Goal: Find contact information: Find contact information

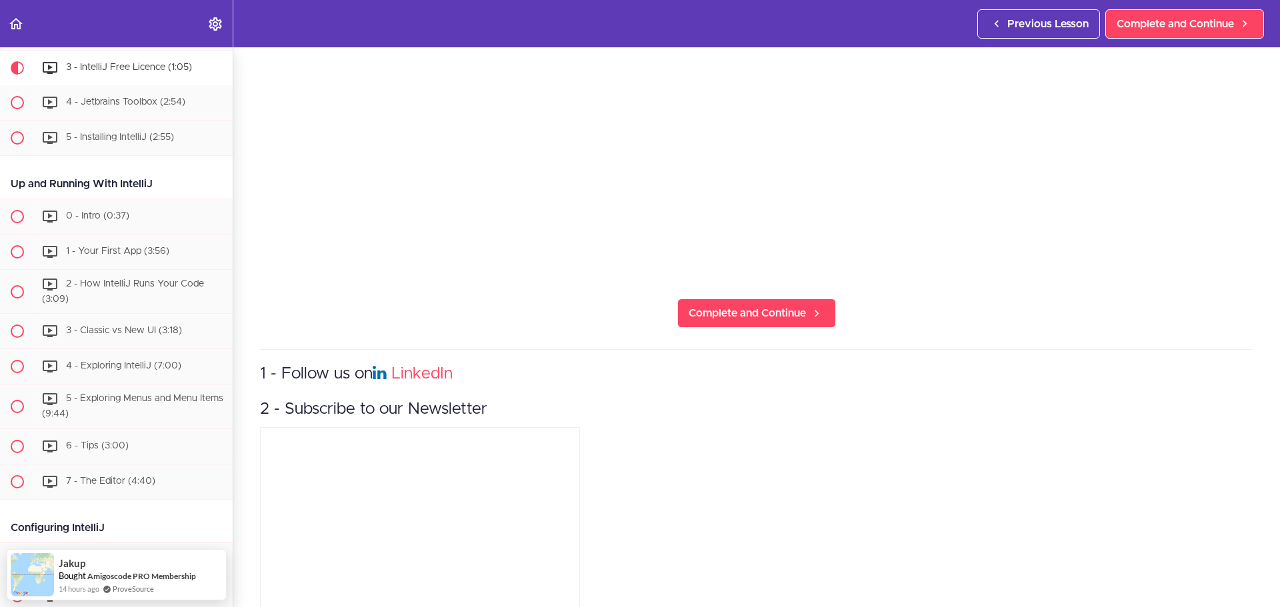
scroll to position [533, 0]
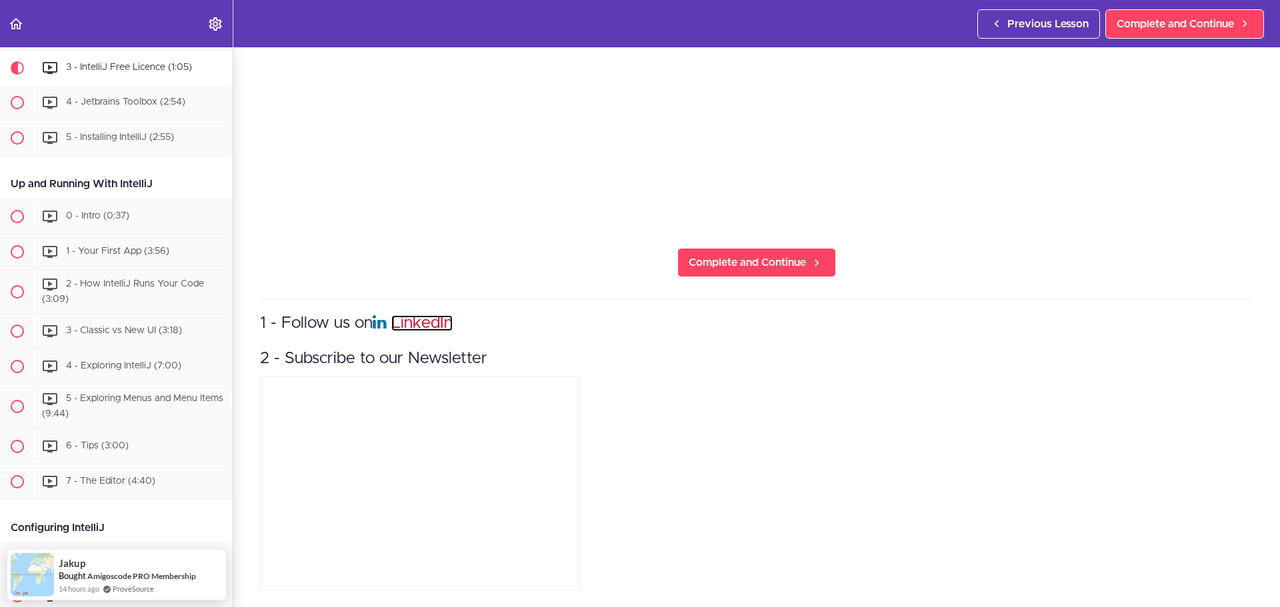
click at [436, 315] on link "LinkedIn" at bounding box center [421, 323] width 61 height 16
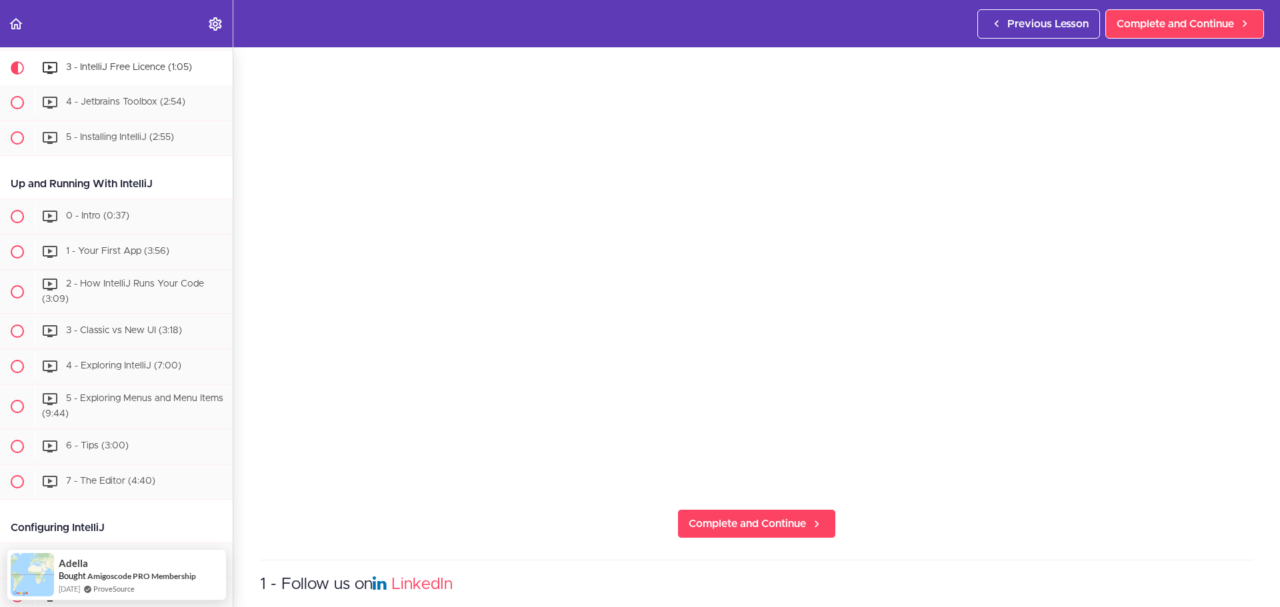
scroll to position [400, 0]
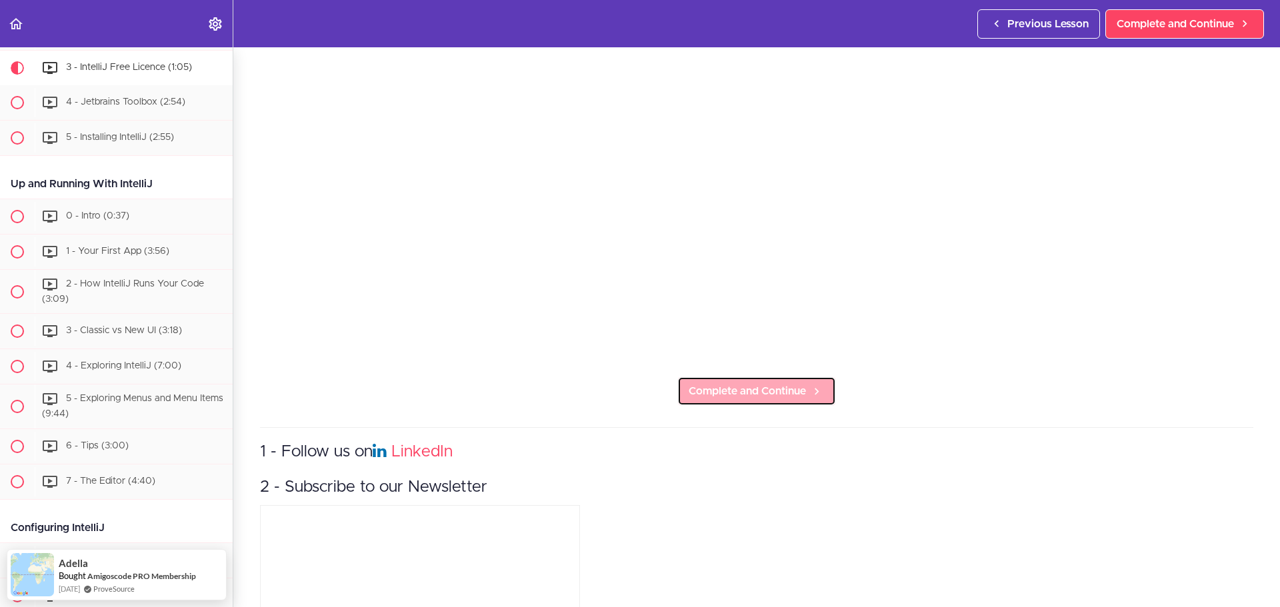
click at [784, 387] on span "Complete and Continue" at bounding box center [747, 391] width 117 height 16
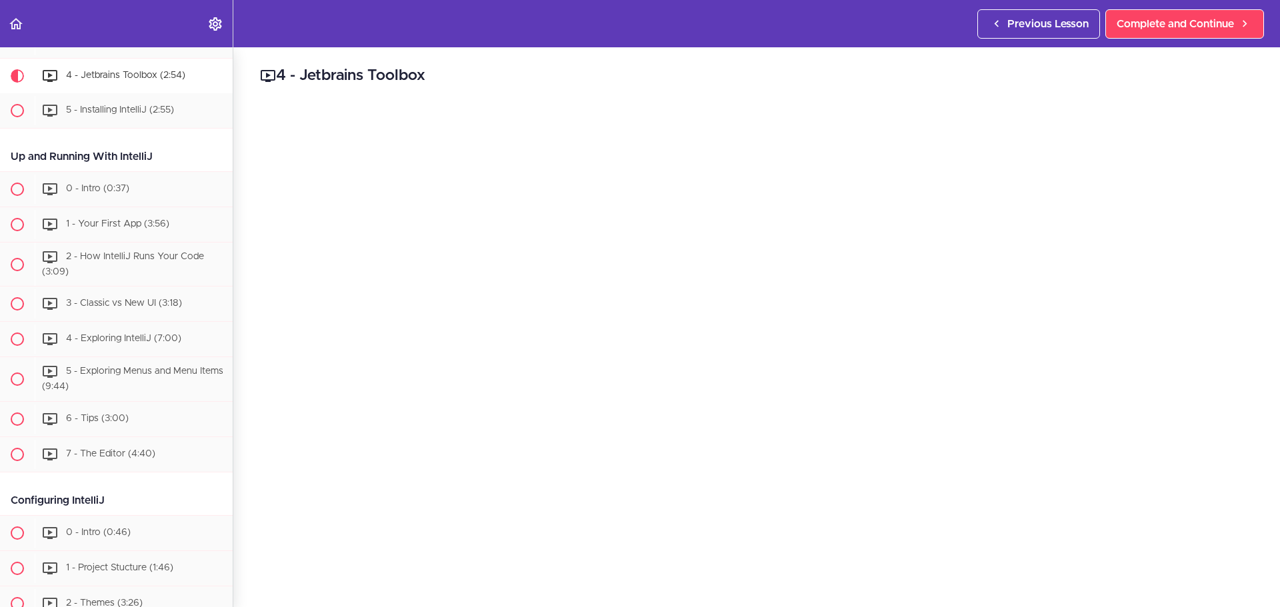
scroll to position [371, 0]
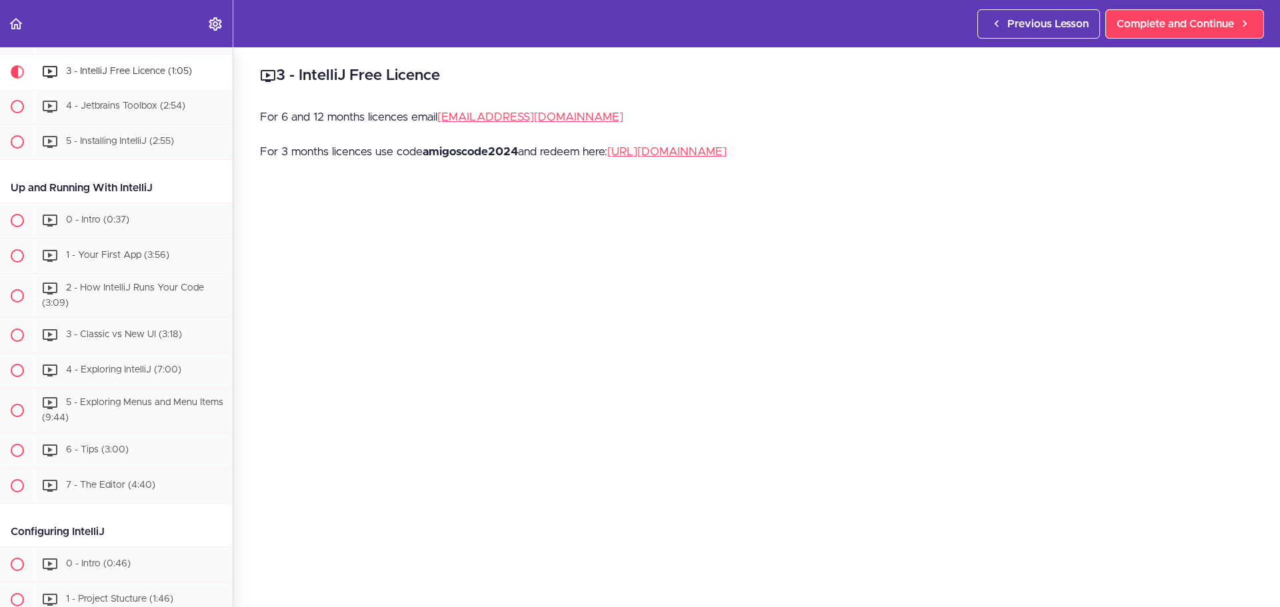
scroll to position [333, 0]
click at [523, 116] on link "[EMAIL_ADDRESS][DOMAIN_NAME]" at bounding box center [530, 116] width 186 height 11
drag, startPoint x: 803, startPoint y: 55, endPoint x: 803, endPoint y: 63, distance: 8.0
click at [803, 55] on div "3 - IntelliJ Free Licence For 6 and 12 months licences email [EMAIL_ADDRESS][DO…" at bounding box center [756, 327] width 1047 height 560
click at [490, 115] on link "[EMAIL_ADDRESS][DOMAIN_NAME]" at bounding box center [530, 116] width 186 height 11
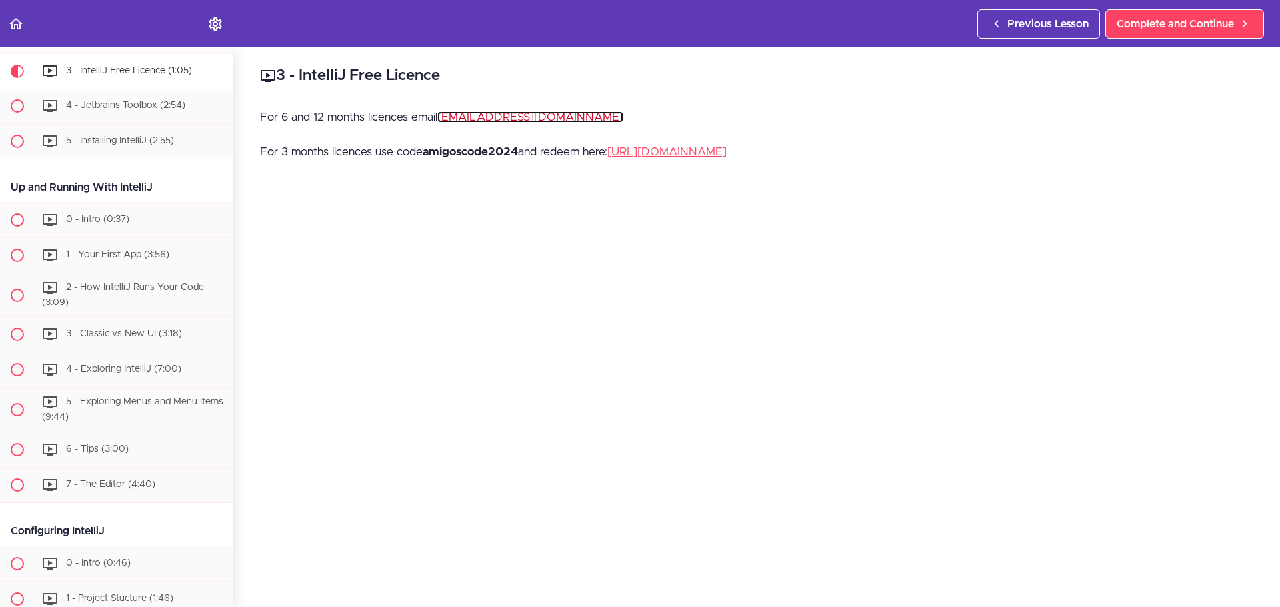
click at [515, 113] on link "[EMAIL_ADDRESS][DOMAIN_NAME]" at bounding box center [530, 116] width 186 height 11
click at [809, 36] on header "Autoplay Autocomplete Previous Lesson Complete and Continue" at bounding box center [640, 23] width 1280 height 47
drag, startPoint x: 573, startPoint y: 111, endPoint x: 444, endPoint y: 118, distance: 129.5
click at [444, 118] on p "For 6 and 12 months licences email [EMAIL_ADDRESS][DOMAIN_NAME]" at bounding box center [756, 117] width 993 height 20
copy link "[EMAIL_ADDRESS][DOMAIN_NAME]"
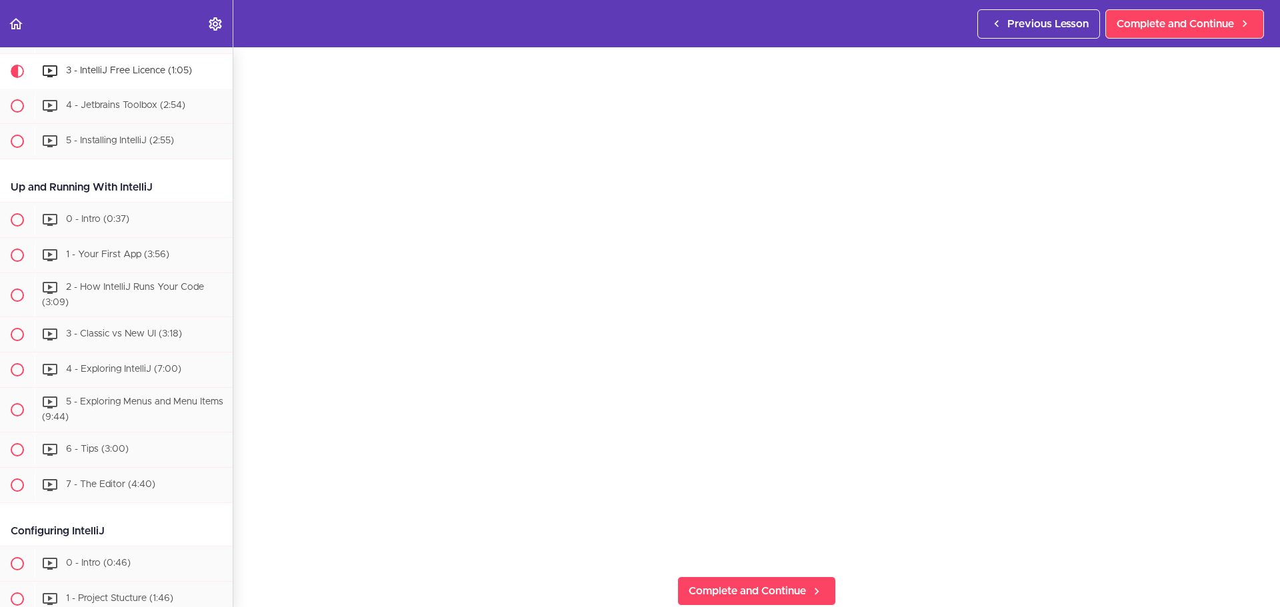
scroll to position [0, 0]
